Goal: Navigation & Orientation: Find specific page/section

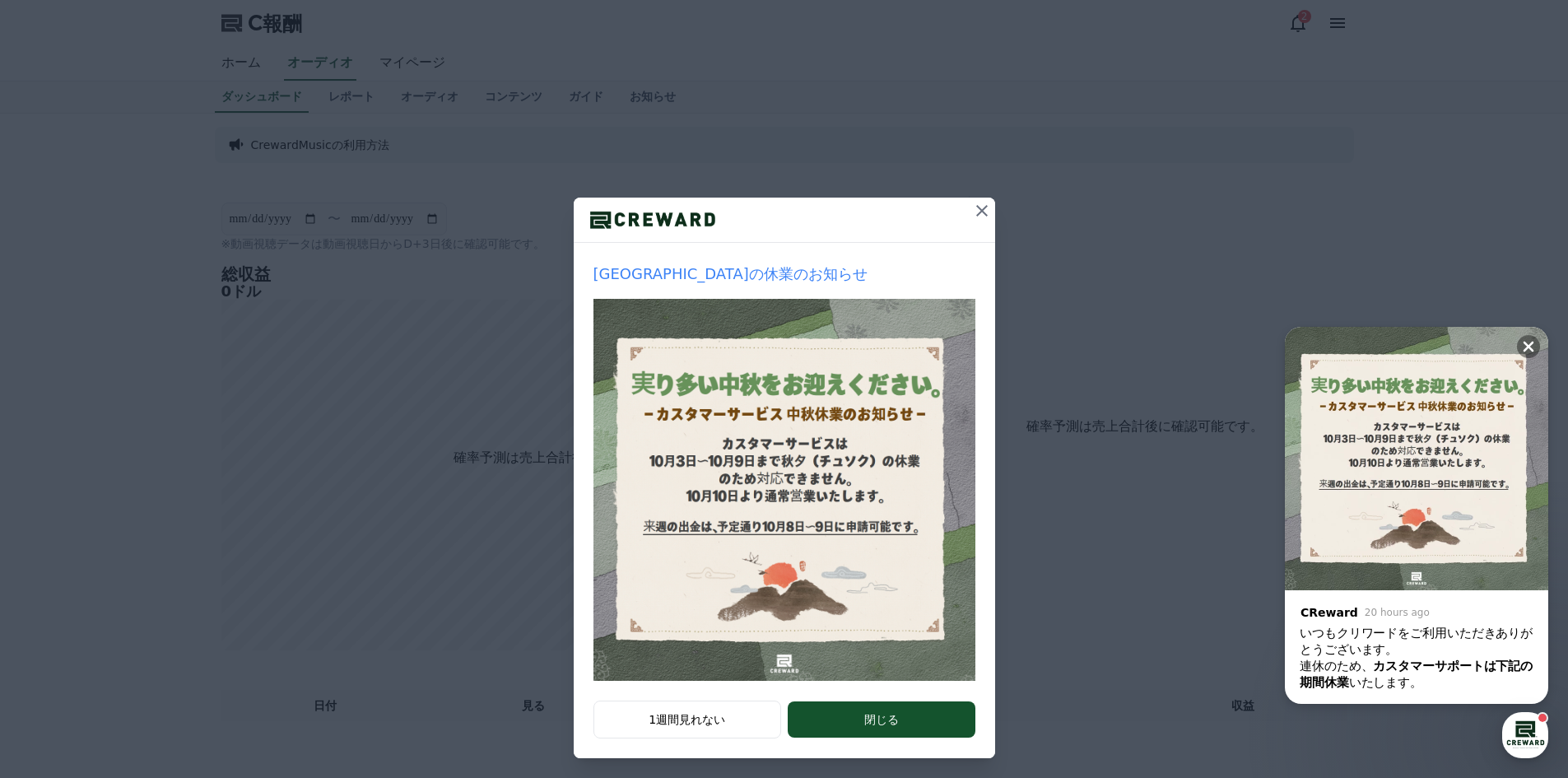
click at [972, 212] on icon at bounding box center [981, 211] width 20 height 20
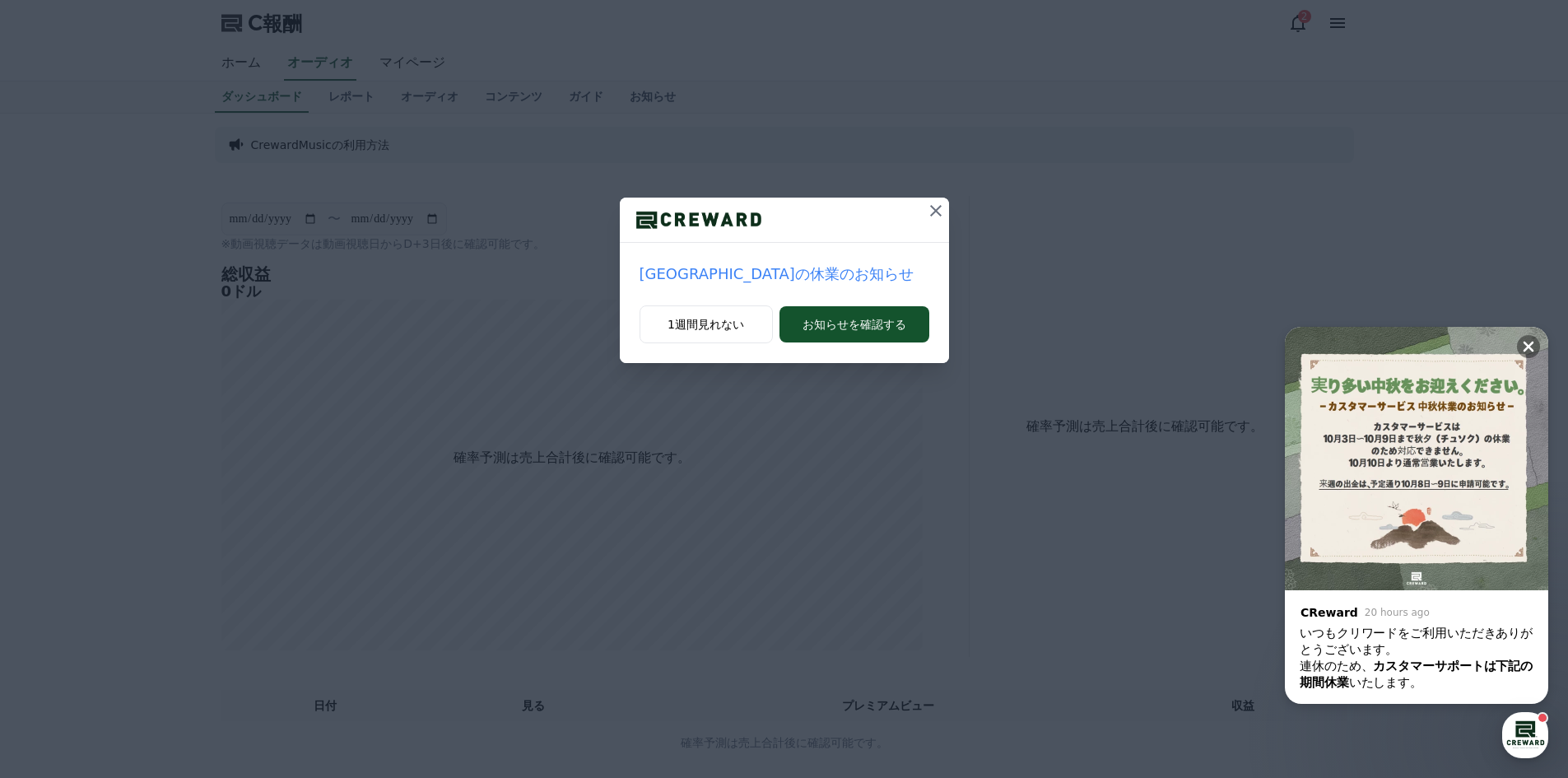
click at [927, 209] on icon at bounding box center [936, 211] width 20 height 20
click at [746, 314] on button "1週間見れない" at bounding box center [706, 325] width 133 height 38
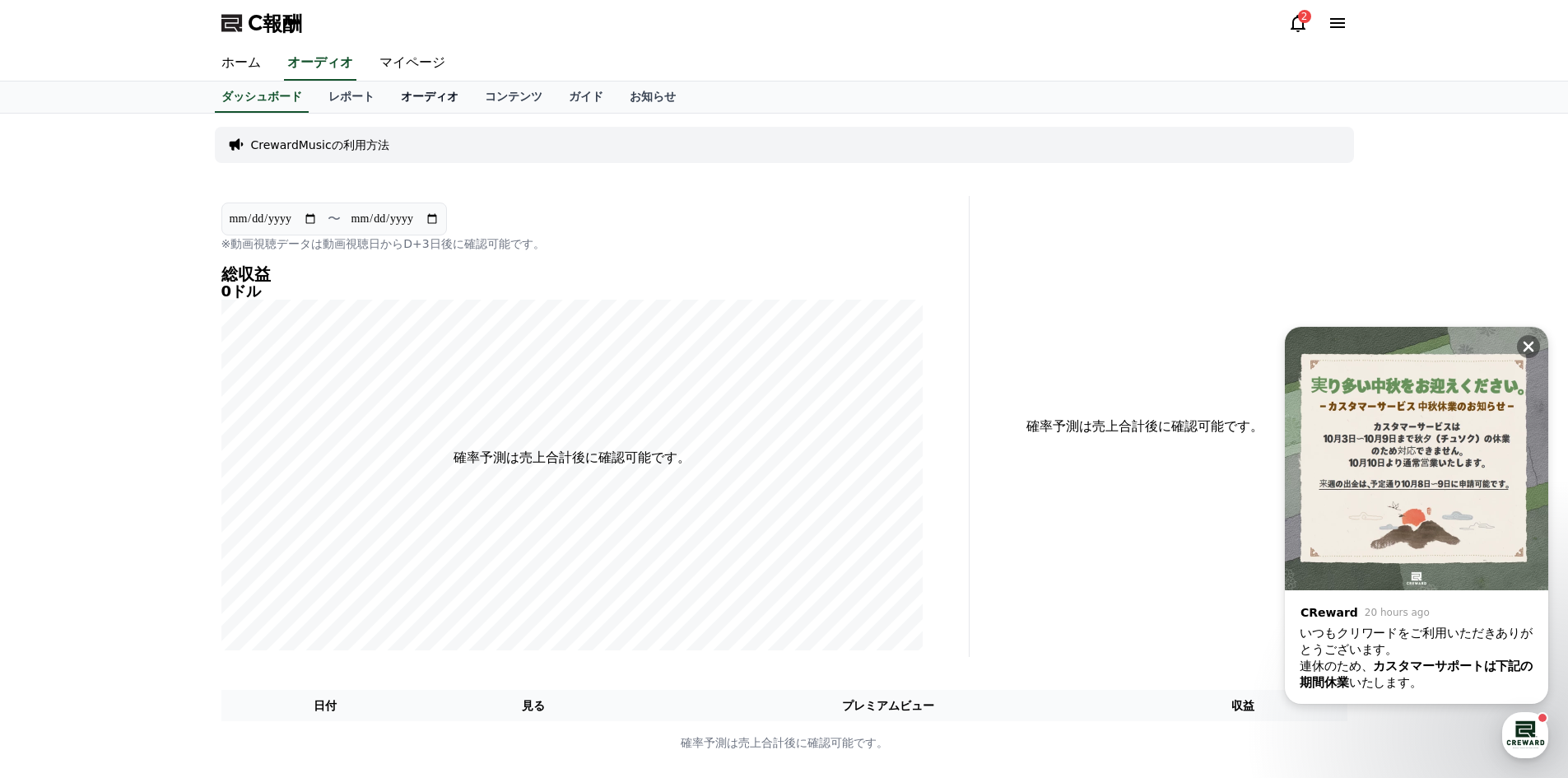
click at [401, 99] on font "オーディオ" at bounding box center [429, 96] width 58 height 13
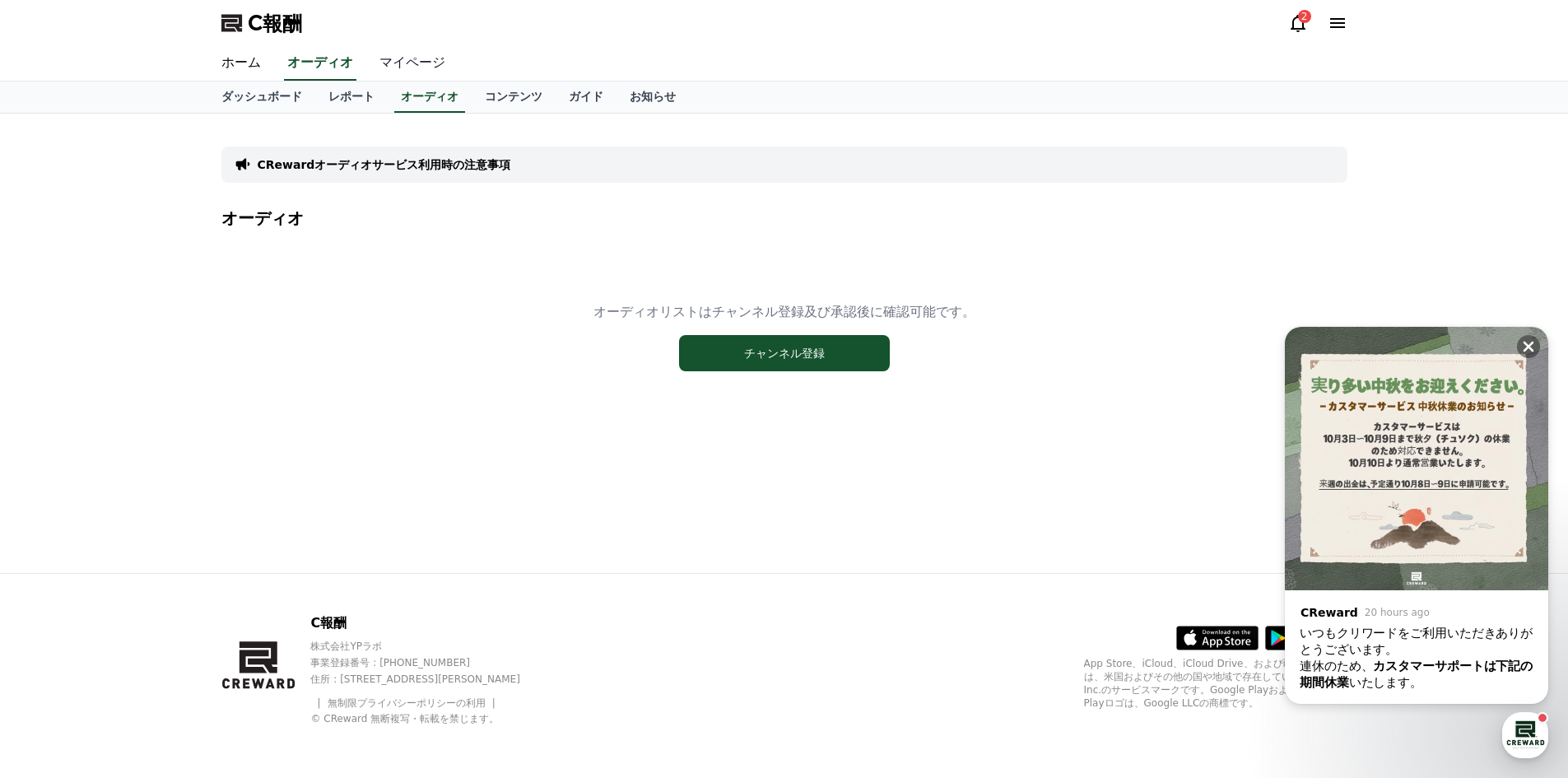
click at [410, 59] on link "マイページ" at bounding box center [412, 63] width 92 height 35
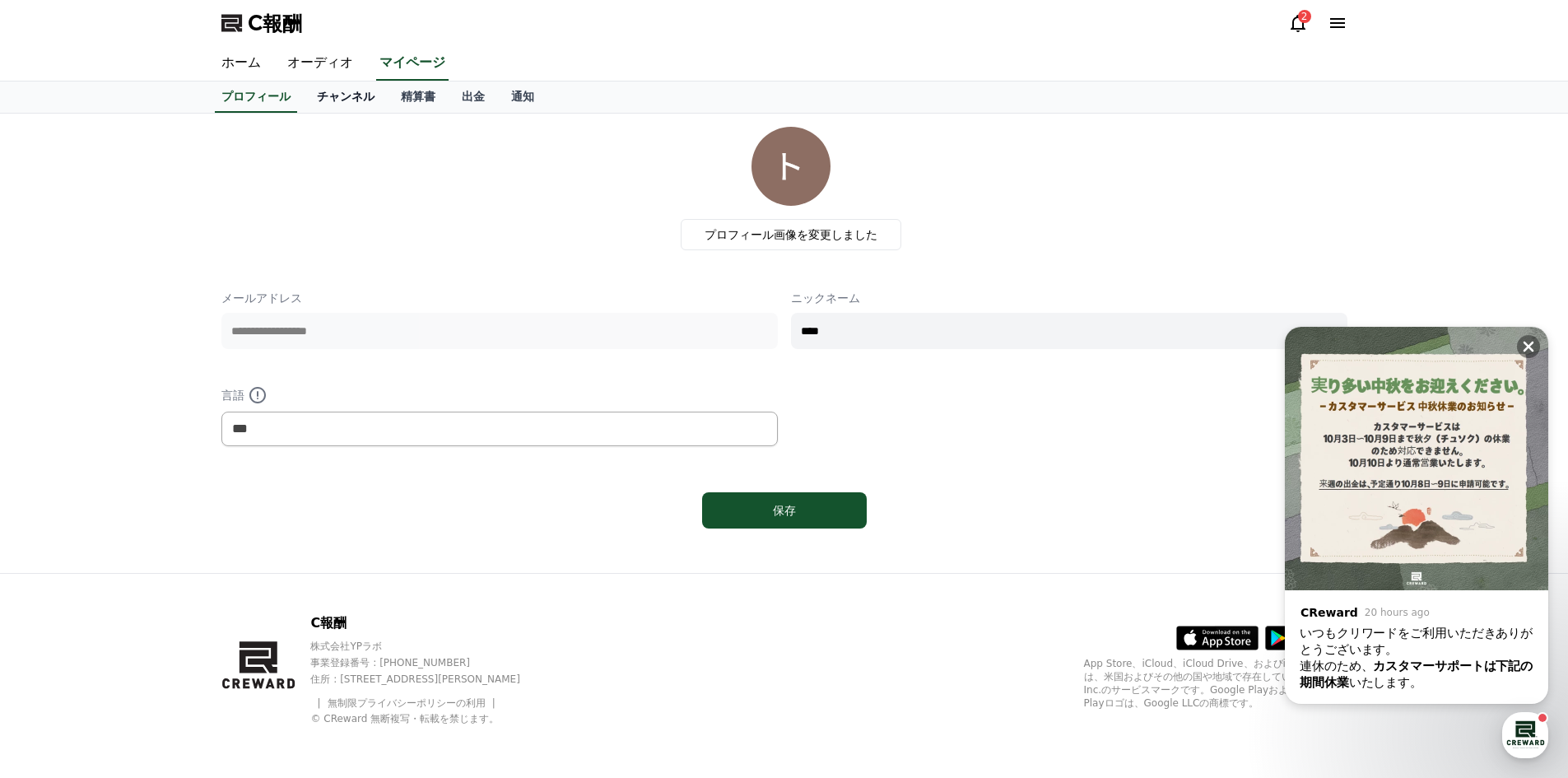
click at [323, 93] on font "チャンネル" at bounding box center [346, 96] width 58 height 13
